Goal: Task Accomplishment & Management: Complete application form

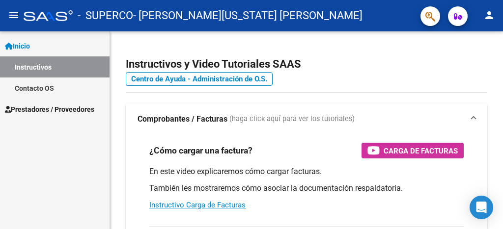
click at [30, 49] on span "Inicio" at bounding box center [17, 46] width 25 height 11
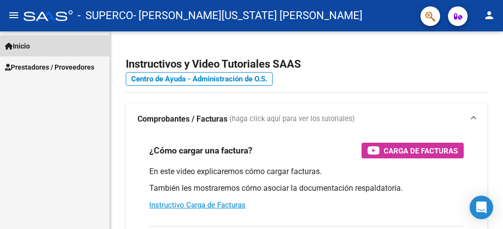
click at [30, 49] on span "Inicio" at bounding box center [17, 46] width 25 height 11
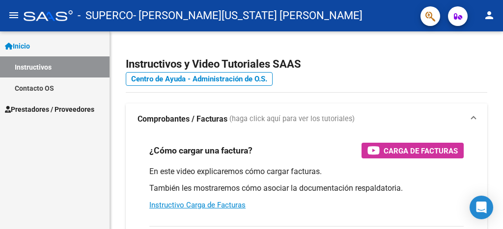
click at [44, 112] on span "Prestadores / Proveedores" at bounding box center [49, 109] width 89 height 11
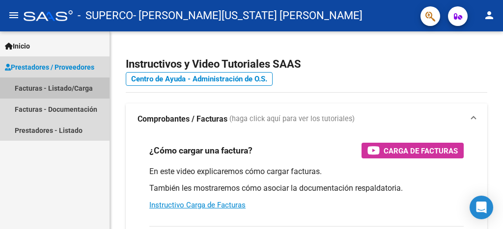
click at [65, 89] on link "Facturas - Listado/Carga" at bounding box center [55, 88] width 110 height 21
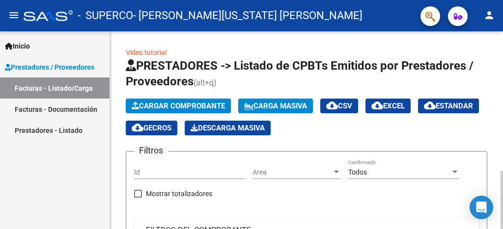
click at [195, 108] on span "Cargar Comprobante" at bounding box center [178, 106] width 93 height 9
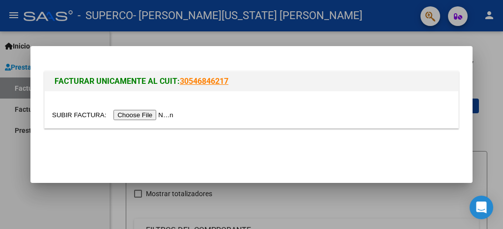
click at [144, 116] on input "file" at bounding box center [114, 115] width 124 height 10
click at [162, 116] on input "file" at bounding box center [114, 115] width 124 height 10
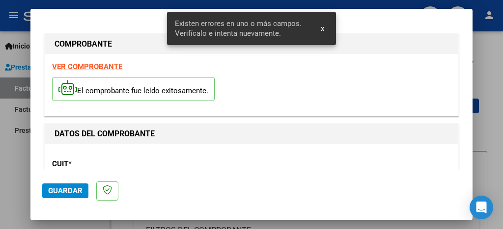
scroll to position [249, 0]
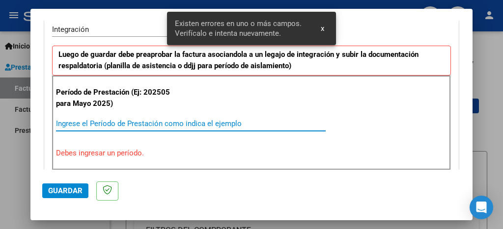
click at [190, 121] on input "Ingrese el Período de Prestación como indica el ejemplo" at bounding box center [191, 123] width 270 height 9
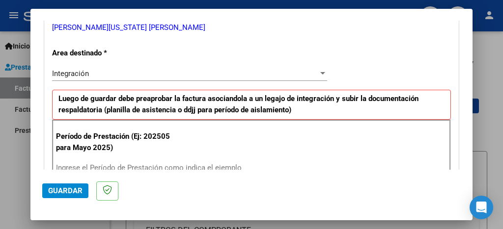
scroll to position [255, 0]
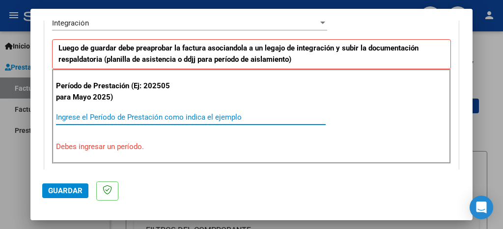
click at [127, 116] on input "Ingrese el Período de Prestación como indica el ejemplo" at bounding box center [191, 117] width 270 height 9
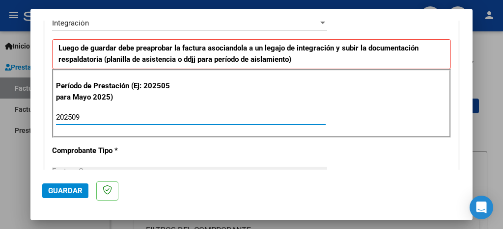
type input "202509"
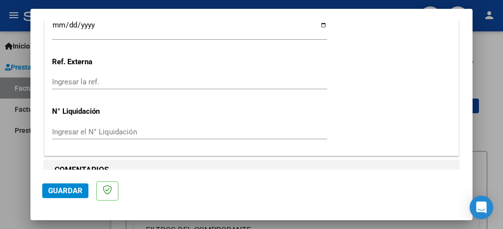
scroll to position [733, 0]
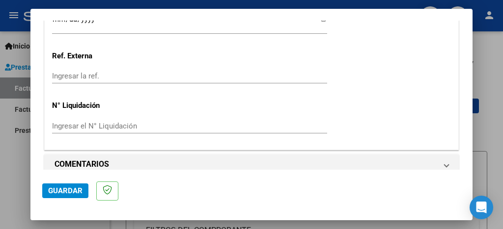
click at [65, 193] on span "Guardar" at bounding box center [65, 191] width 34 height 9
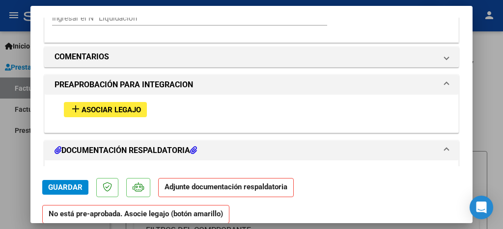
scroll to position [845, 0]
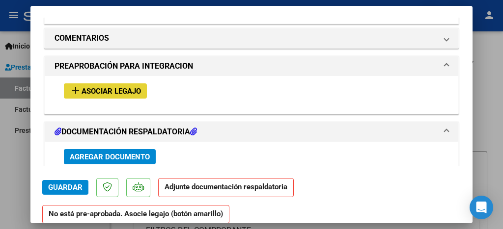
click at [88, 87] on span "Asociar Legajo" at bounding box center [111, 91] width 59 height 9
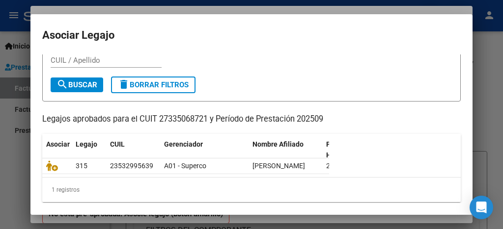
scroll to position [35, 0]
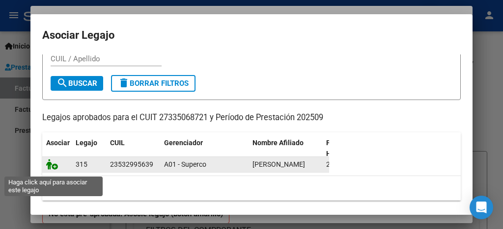
click at [52, 170] on icon at bounding box center [52, 164] width 12 height 11
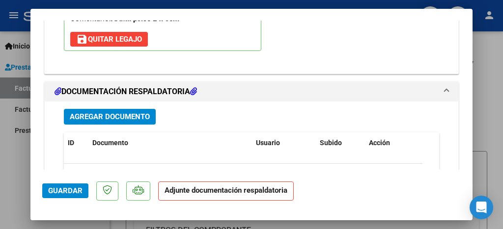
scroll to position [1062, 0]
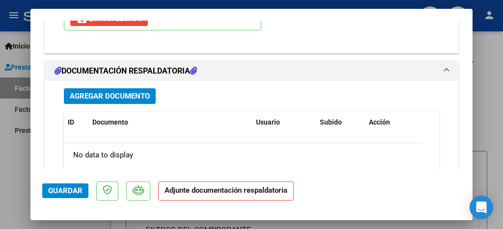
click at [133, 92] on span "Agregar Documento" at bounding box center [110, 96] width 80 height 9
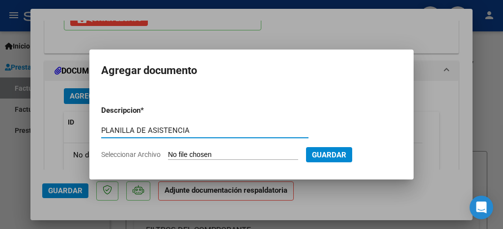
type input "PLANILLA DE ASISTENCIA"
click at [195, 155] on input "Seleccionar Archivo" at bounding box center [233, 155] width 130 height 9
type input "C:\fakepath\[PERSON_NAME] Septiembre.pdf"
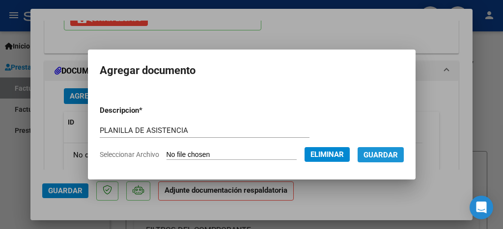
click at [386, 156] on span "Guardar" at bounding box center [381, 155] width 34 height 9
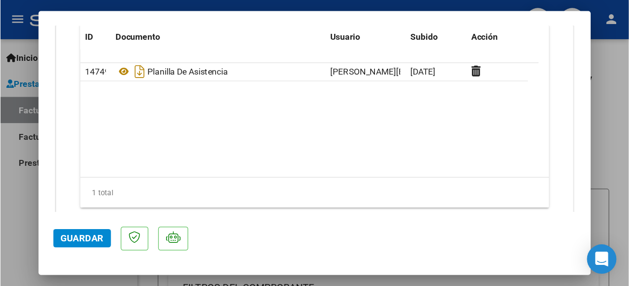
scroll to position [1170, 0]
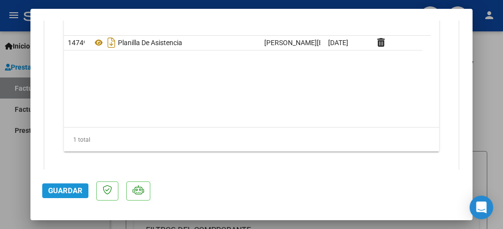
click at [72, 190] on span "Guardar" at bounding box center [65, 191] width 34 height 9
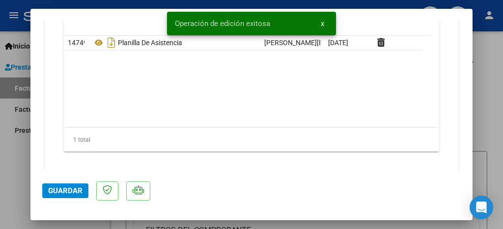
click at [72, 190] on span "Guardar" at bounding box center [65, 191] width 34 height 9
click at [503, 83] on div at bounding box center [251, 114] width 503 height 229
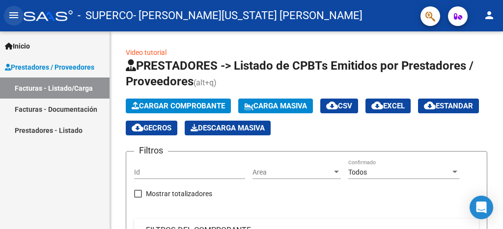
click at [12, 19] on mat-icon "menu" at bounding box center [14, 15] width 12 height 12
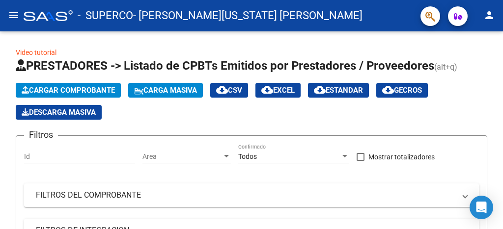
click at [17, 13] on mat-icon "menu" at bounding box center [14, 15] width 12 height 12
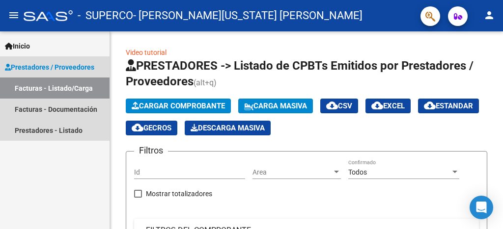
click at [45, 67] on span "Prestadores / Proveedores" at bounding box center [49, 67] width 89 height 11
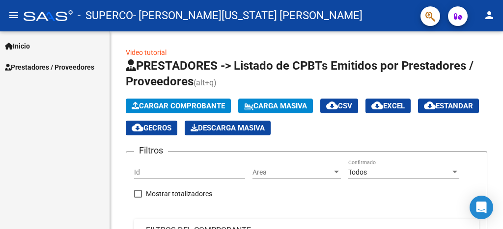
click at [45, 67] on span "Prestadores / Proveedores" at bounding box center [49, 67] width 89 height 11
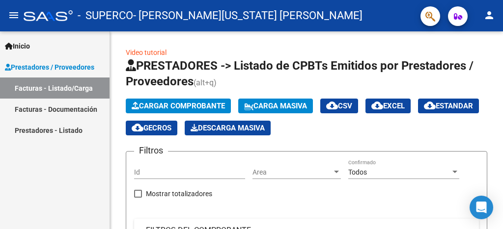
click at [50, 86] on link "Facturas - Listado/Carga" at bounding box center [55, 88] width 110 height 21
click at [11, 15] on mat-icon "menu" at bounding box center [14, 15] width 12 height 12
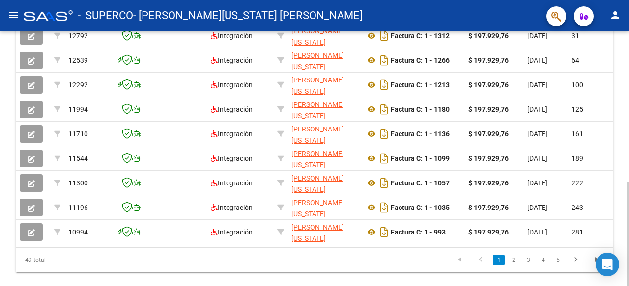
scroll to position [335, 0]
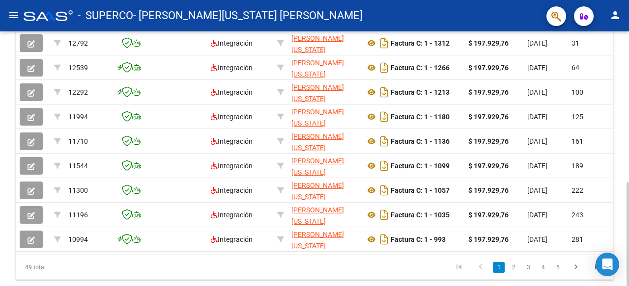
click at [503, 196] on div at bounding box center [627, 235] width 2 height 104
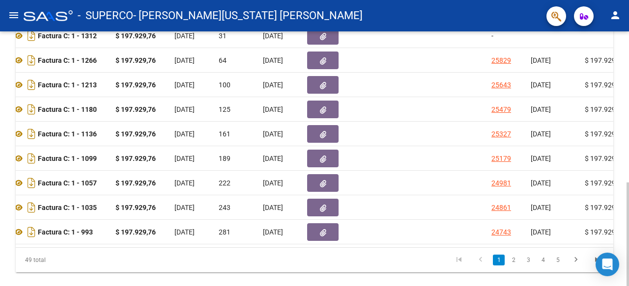
scroll to position [340, 0]
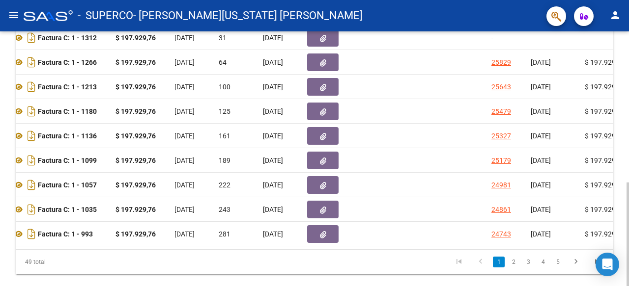
click at [503, 193] on div at bounding box center [627, 235] width 2 height 104
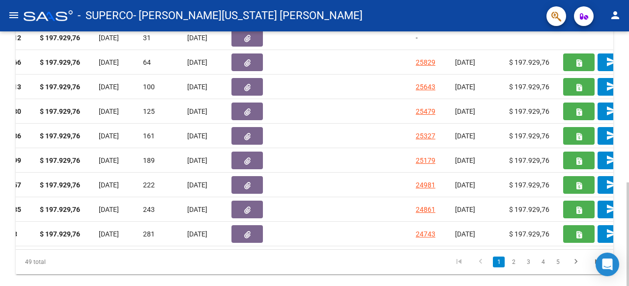
scroll to position [256, 0]
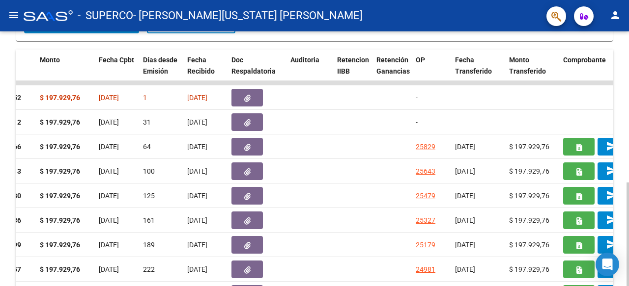
click at [503, 183] on div at bounding box center [627, 235] width 2 height 104
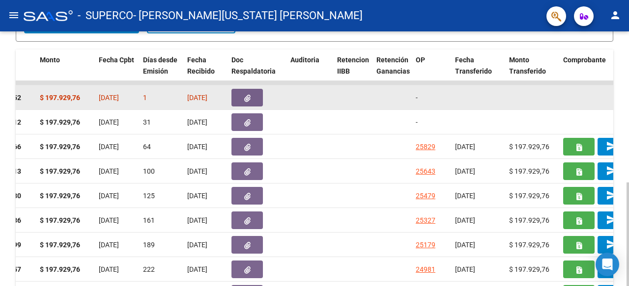
click at [251, 97] on button "button" at bounding box center [246, 98] width 31 height 18
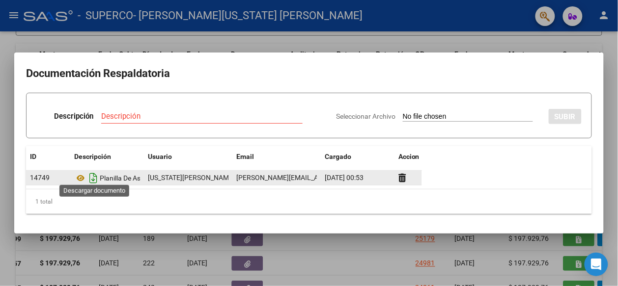
click at [96, 173] on icon "Descargar documento" at bounding box center [93, 178] width 13 height 16
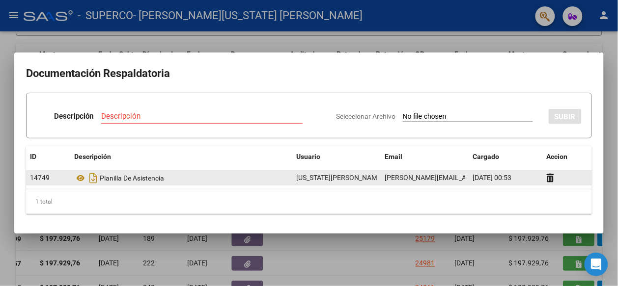
click at [335, 229] on div at bounding box center [309, 143] width 618 height 286
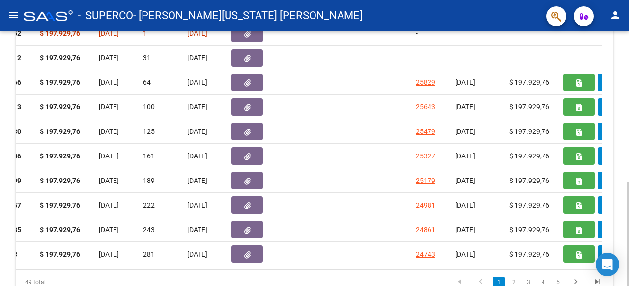
scroll to position [325, 0]
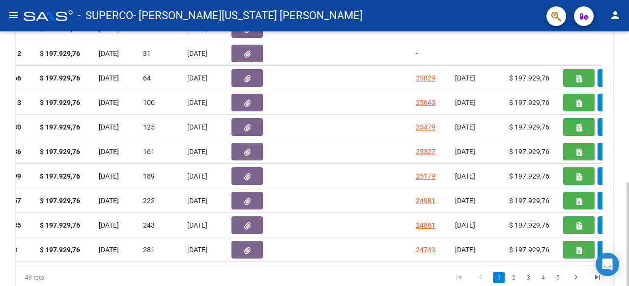
click at [503, 183] on div at bounding box center [627, 235] width 2 height 104
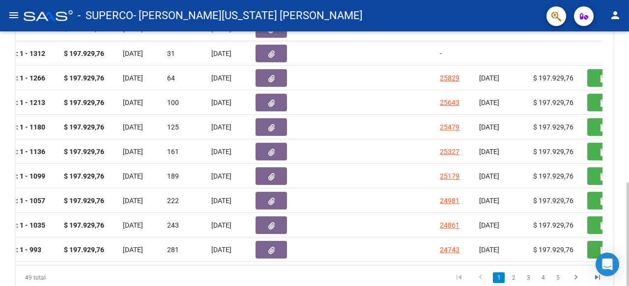
scroll to position [180, 0]
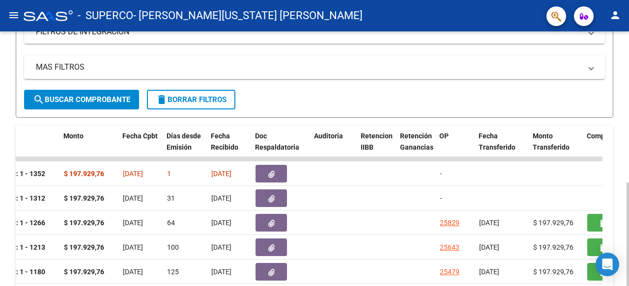
click at [503, 183] on div at bounding box center [627, 235] width 2 height 104
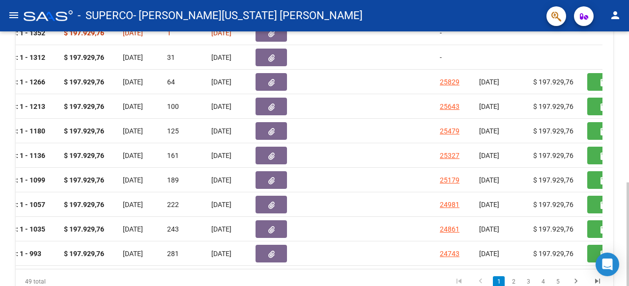
scroll to position [322, 0]
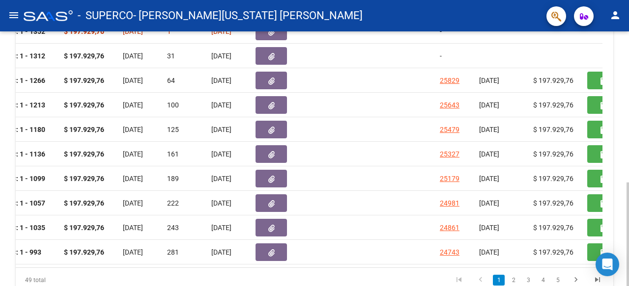
click at [503, 215] on div at bounding box center [627, 235] width 2 height 104
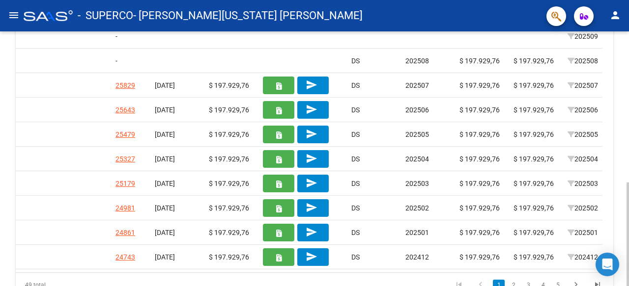
scroll to position [331, 0]
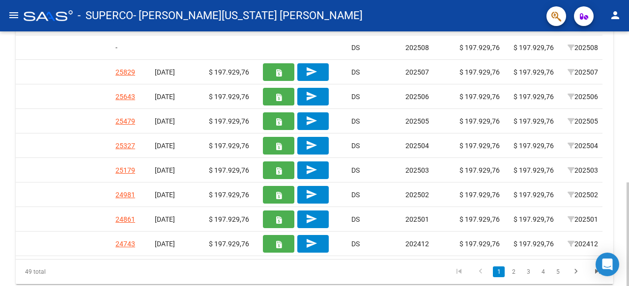
click at [503, 217] on div at bounding box center [627, 235] width 2 height 104
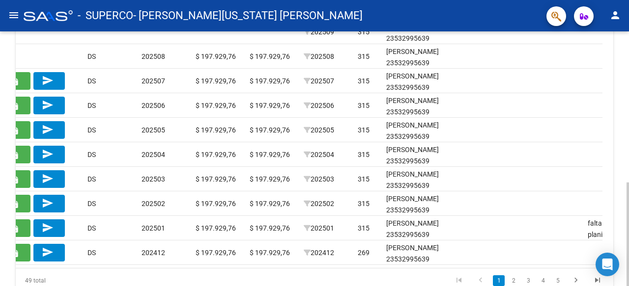
scroll to position [344, 0]
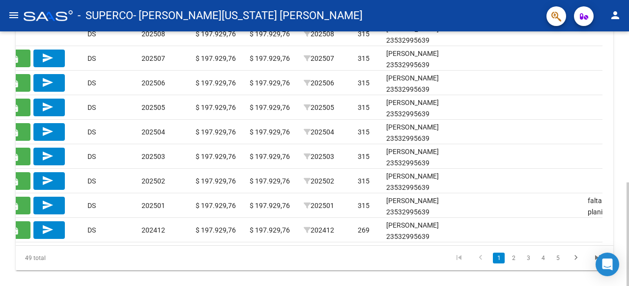
click at [503, 229] on div at bounding box center [627, 235] width 2 height 104
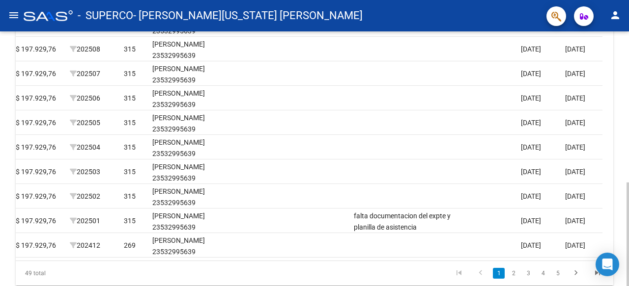
scroll to position [339, 0]
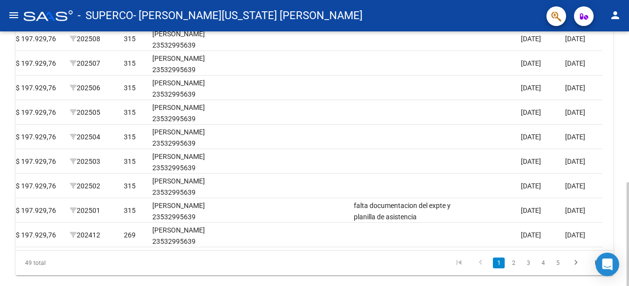
click at [503, 225] on div at bounding box center [627, 235] width 2 height 104
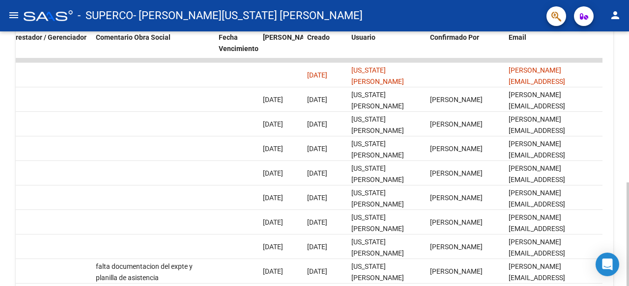
scroll to position [274, 0]
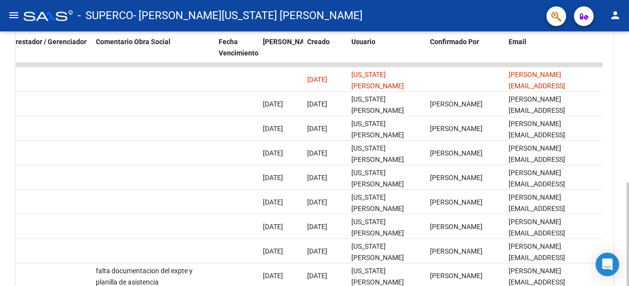
click at [503, 198] on div at bounding box center [627, 235] width 2 height 104
